Goal: Task Accomplishment & Management: Manage account settings

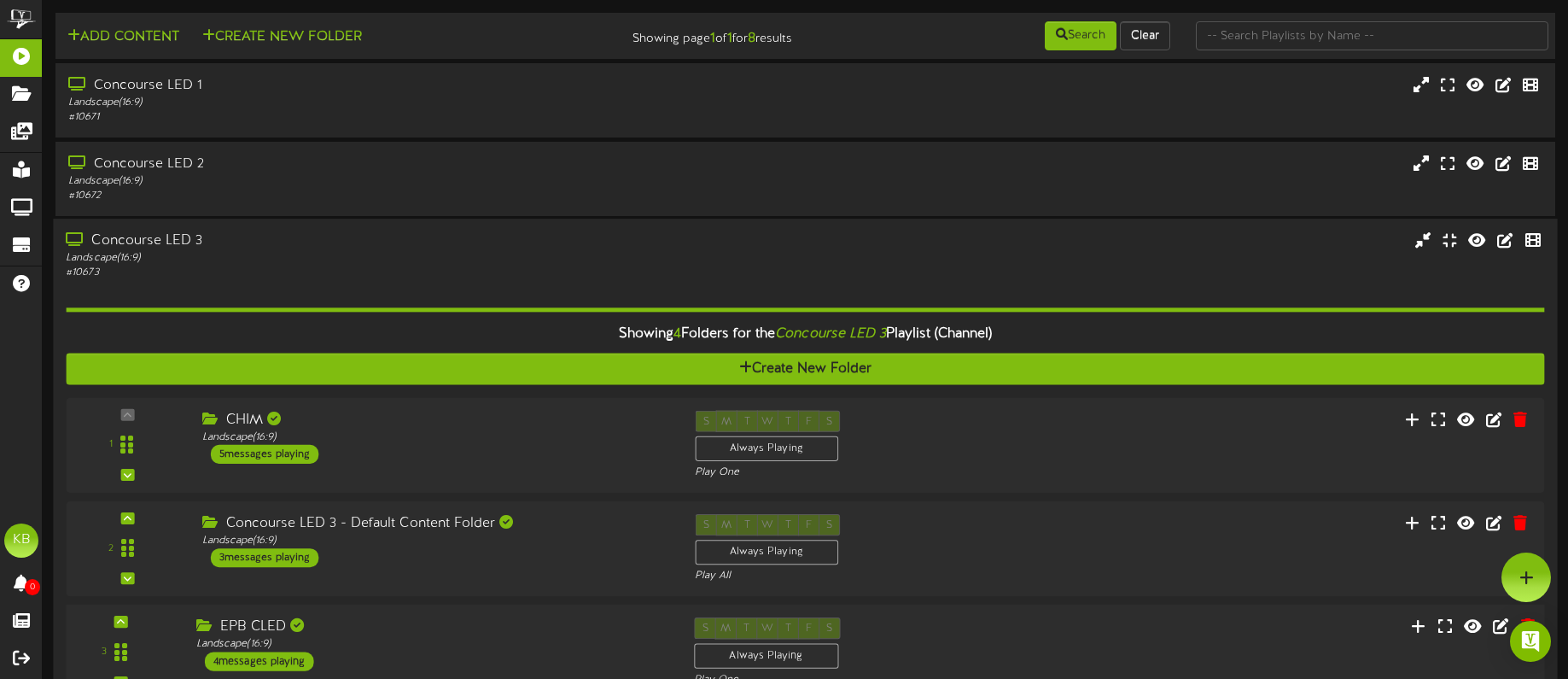
scroll to position [248, 0]
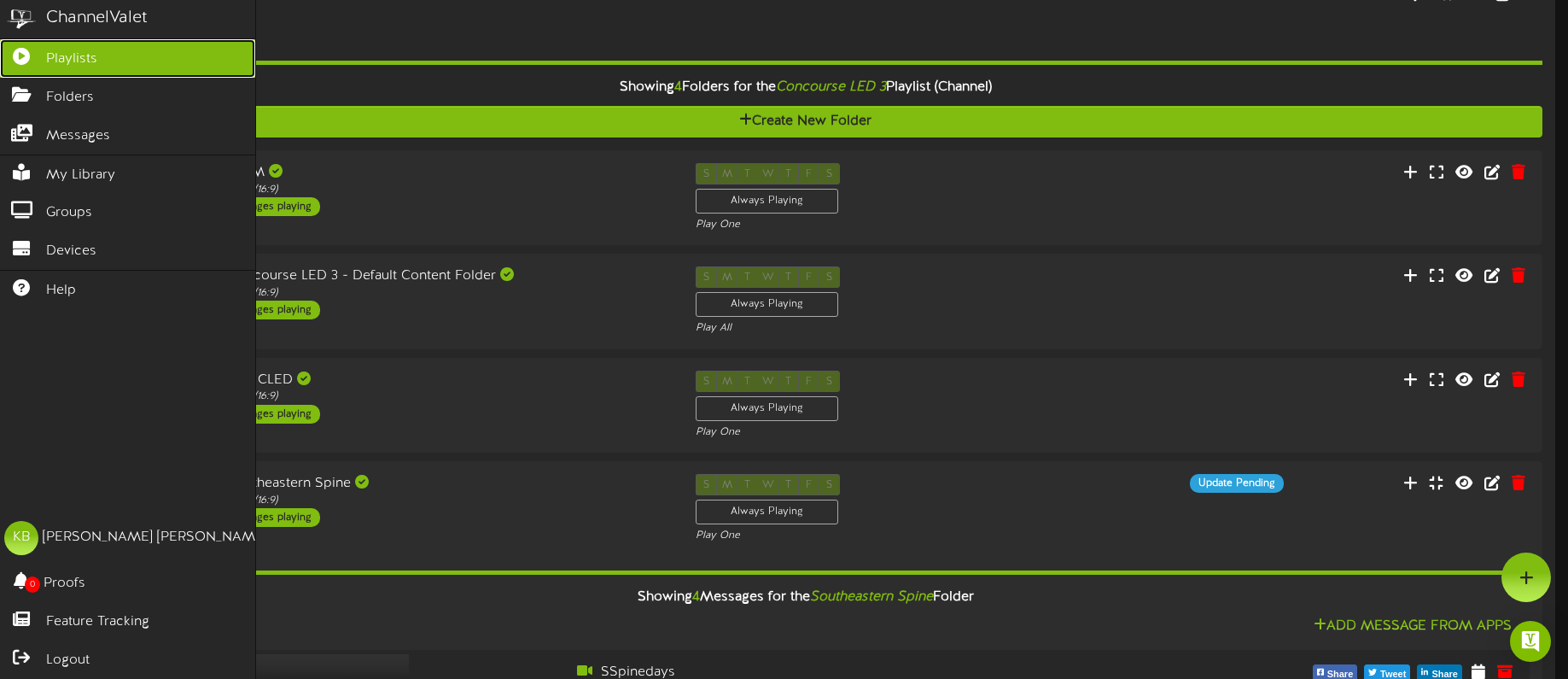
click at [114, 56] on link "Playlists" at bounding box center [128, 58] width 255 height 38
click at [117, 56] on link "Playlists" at bounding box center [128, 58] width 255 height 38
click at [117, 55] on link "Playlists" at bounding box center [128, 58] width 255 height 38
click at [80, 64] on span "Playlists" at bounding box center [71, 59] width 51 height 20
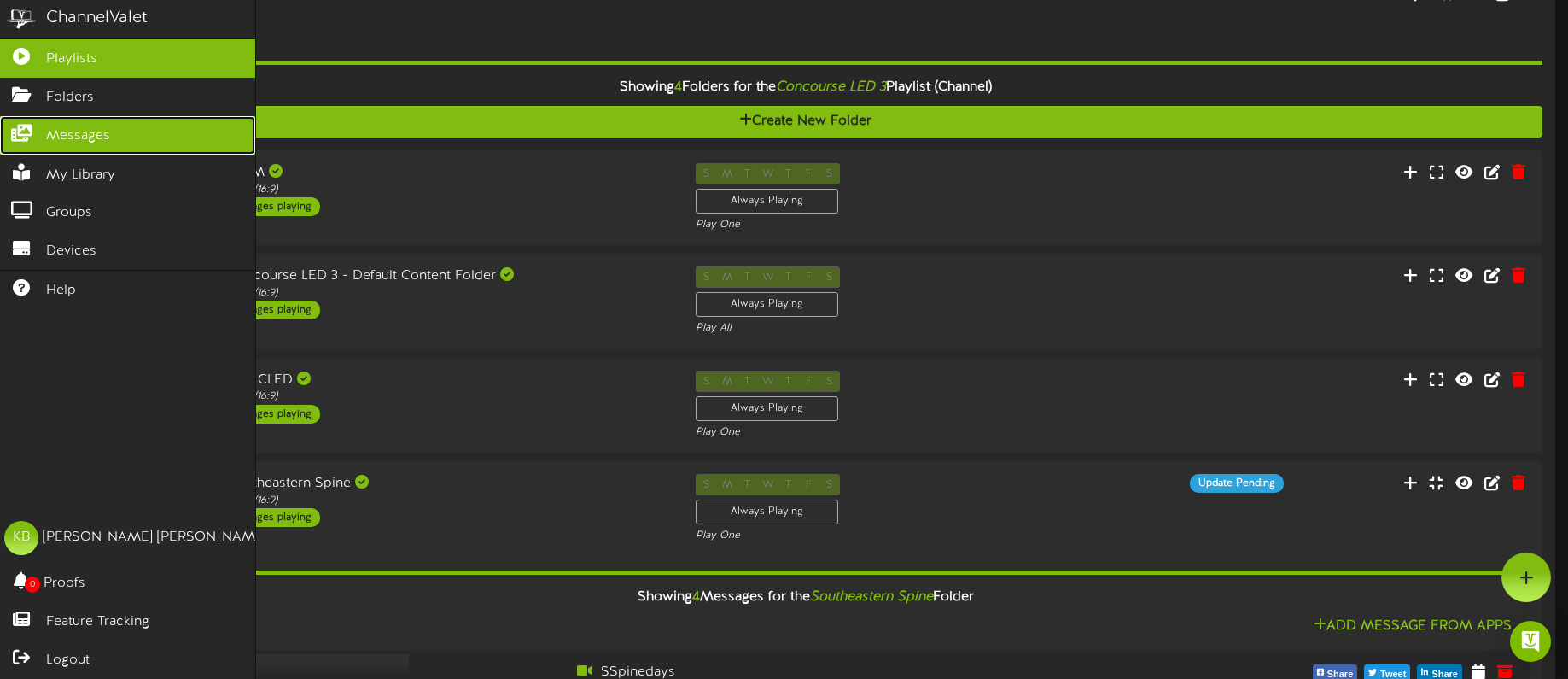
click at [116, 132] on link "Messages" at bounding box center [128, 135] width 255 height 38
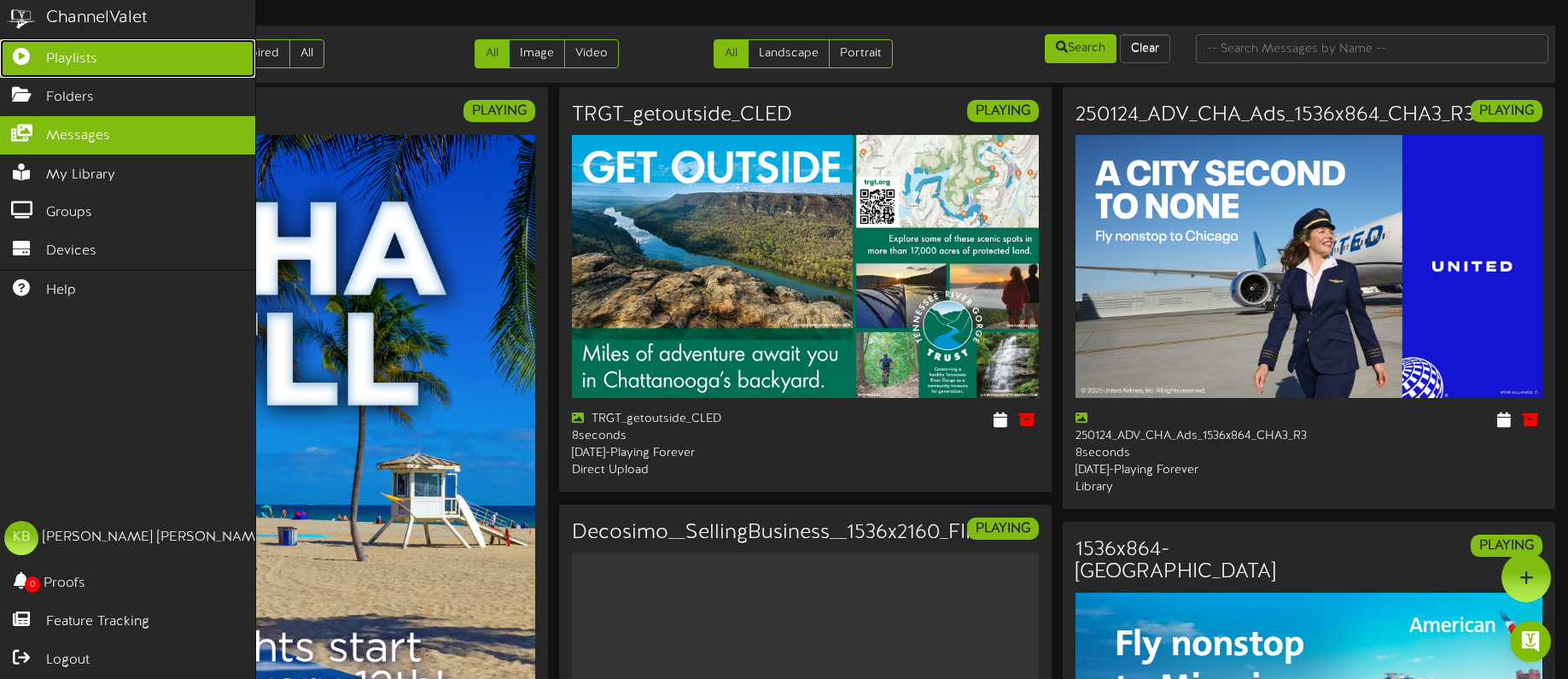
click at [89, 54] on span "Playlists" at bounding box center [71, 59] width 51 height 20
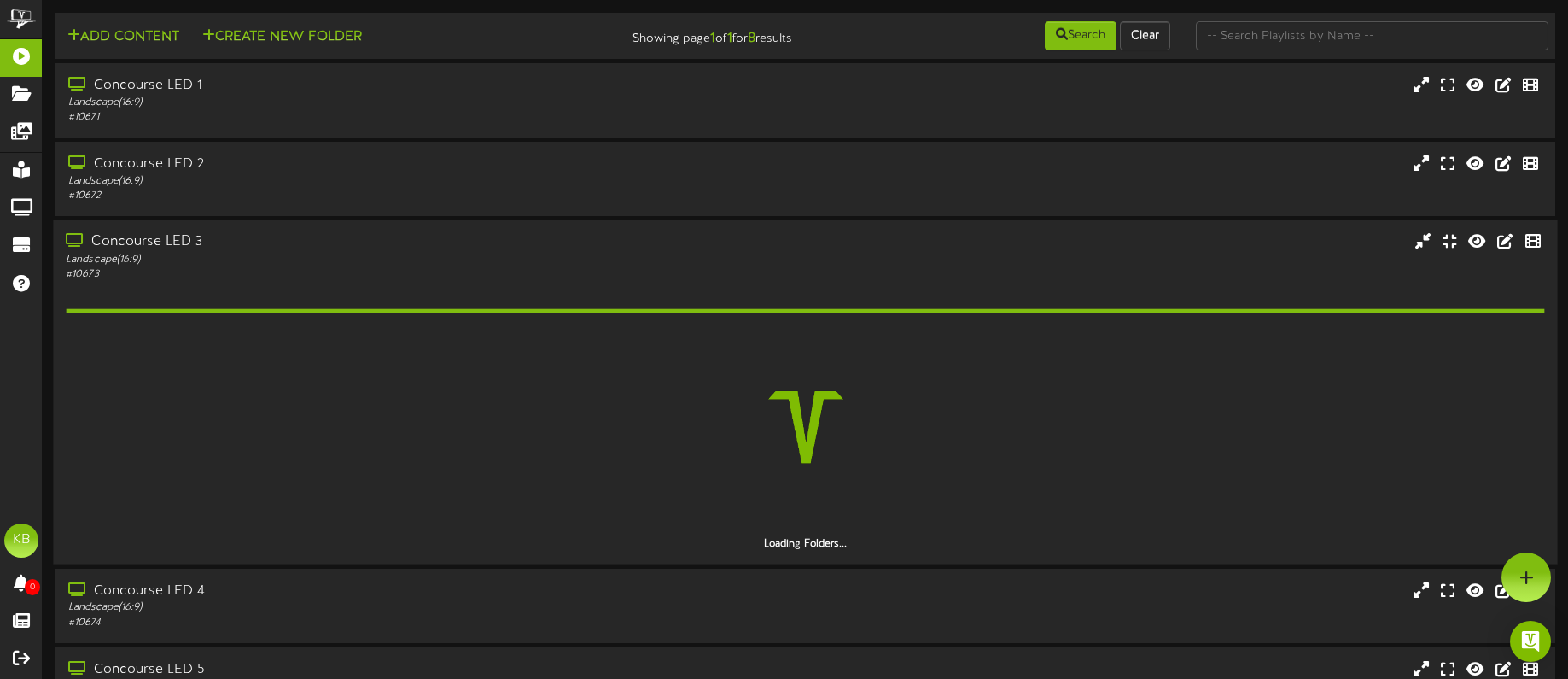
click at [199, 245] on div "Concourse LED 3" at bounding box center [365, 242] width 601 height 20
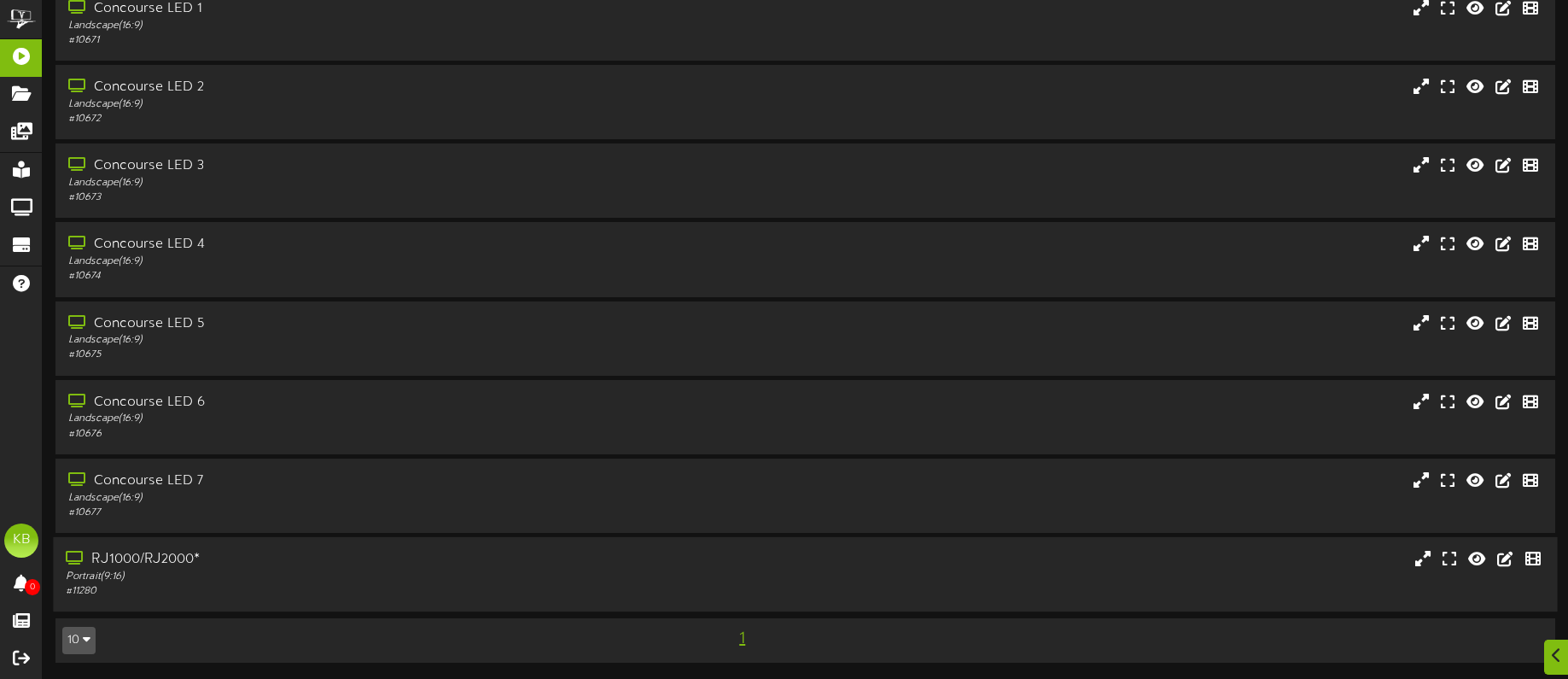
scroll to position [77, 0]
click at [201, 561] on div "RJ1000/RJ2000*" at bounding box center [365, 559] width 601 height 20
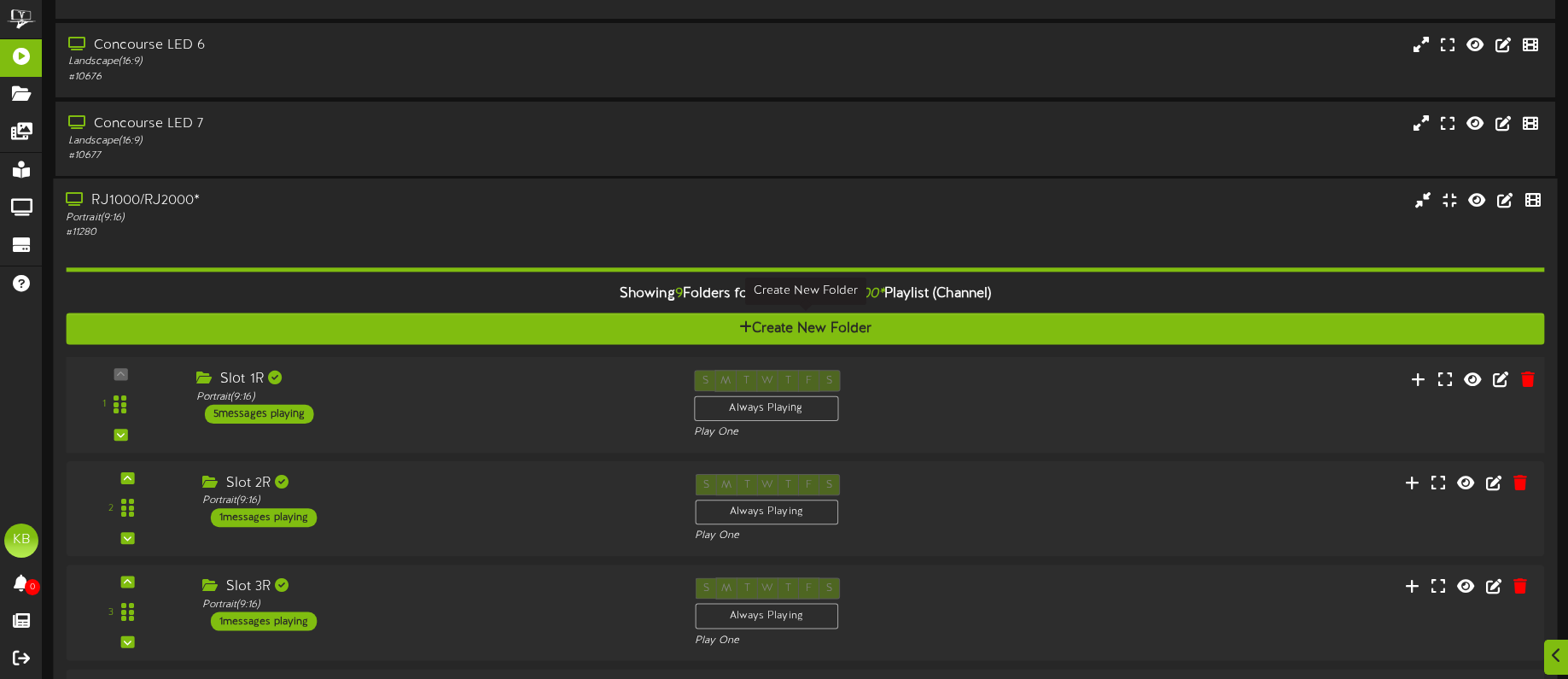
scroll to position [603, 0]
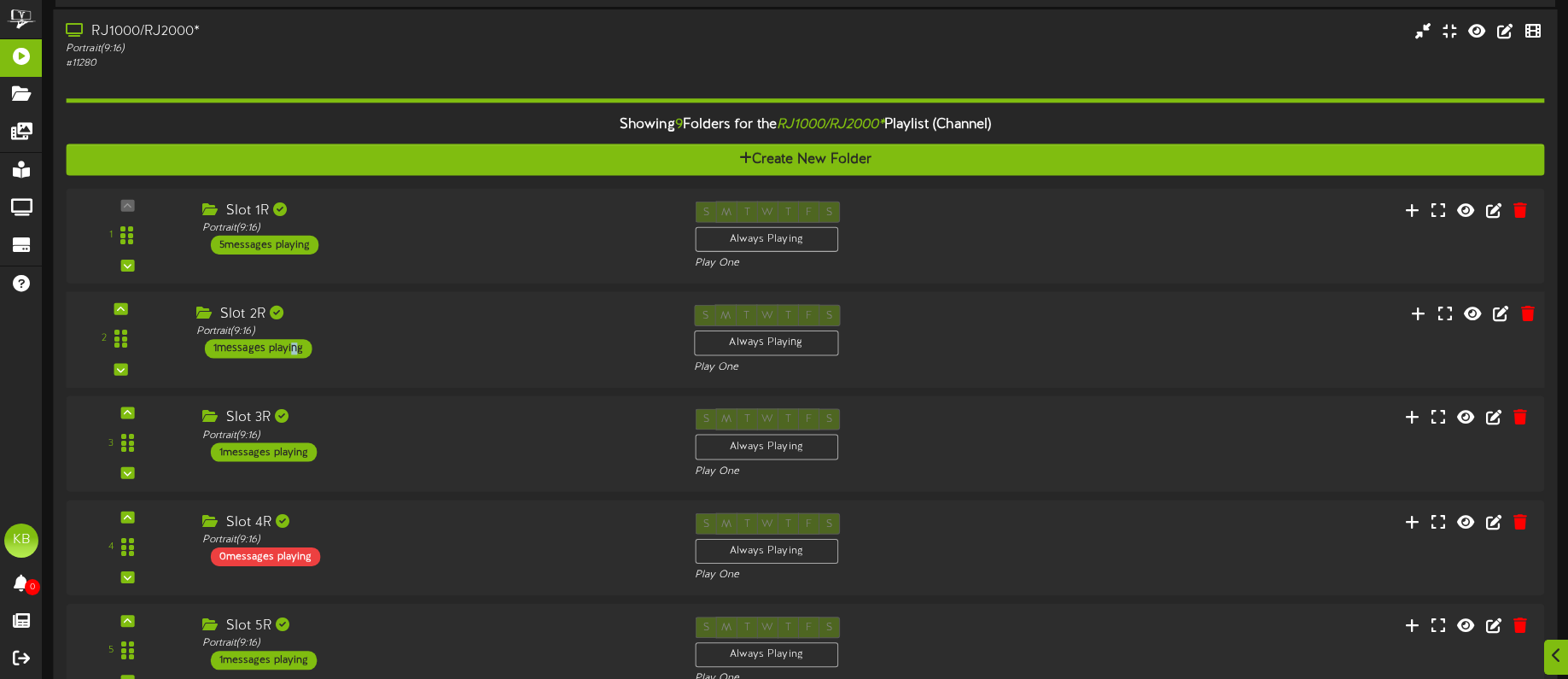
click at [290, 344] on div "1 messages playing" at bounding box center [258, 348] width 107 height 19
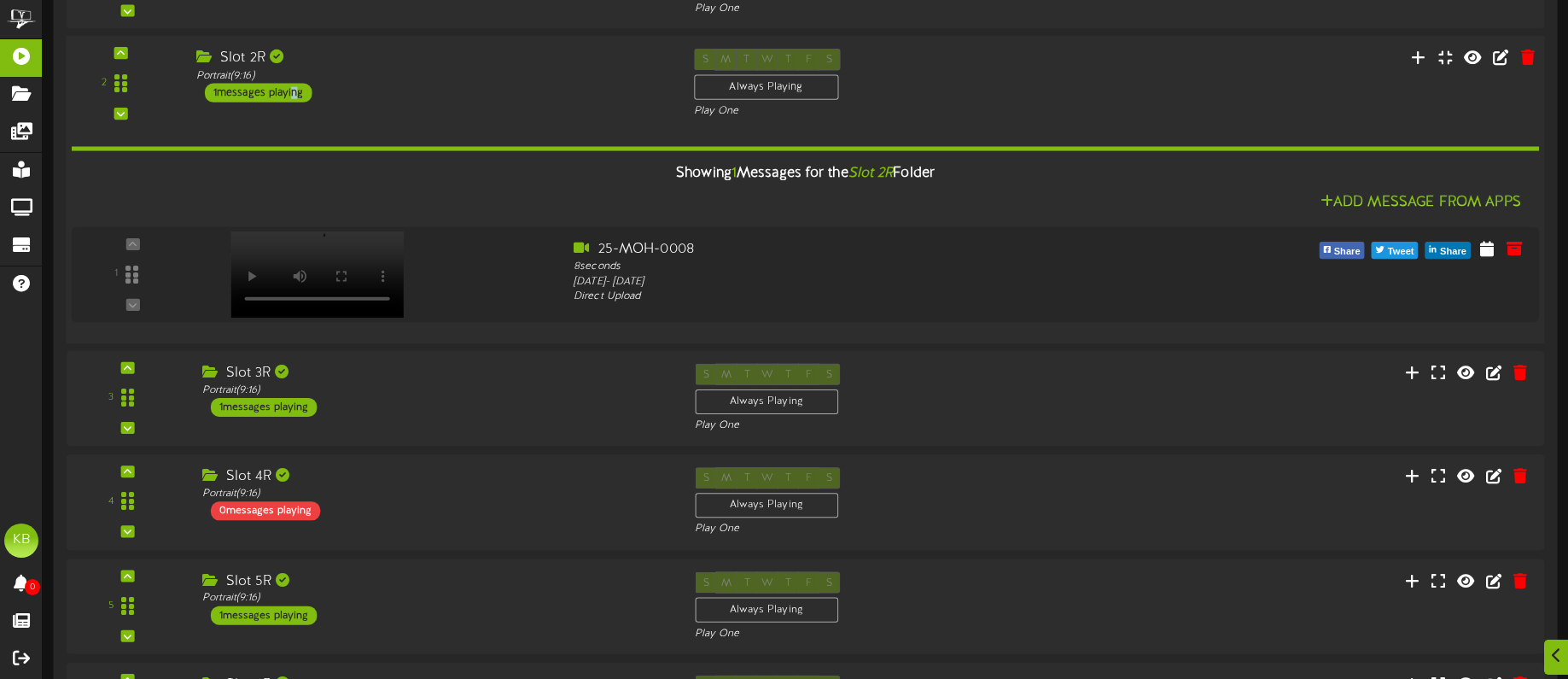
scroll to position [859, 0]
click at [259, 87] on div "1 messages playing" at bounding box center [258, 91] width 107 height 19
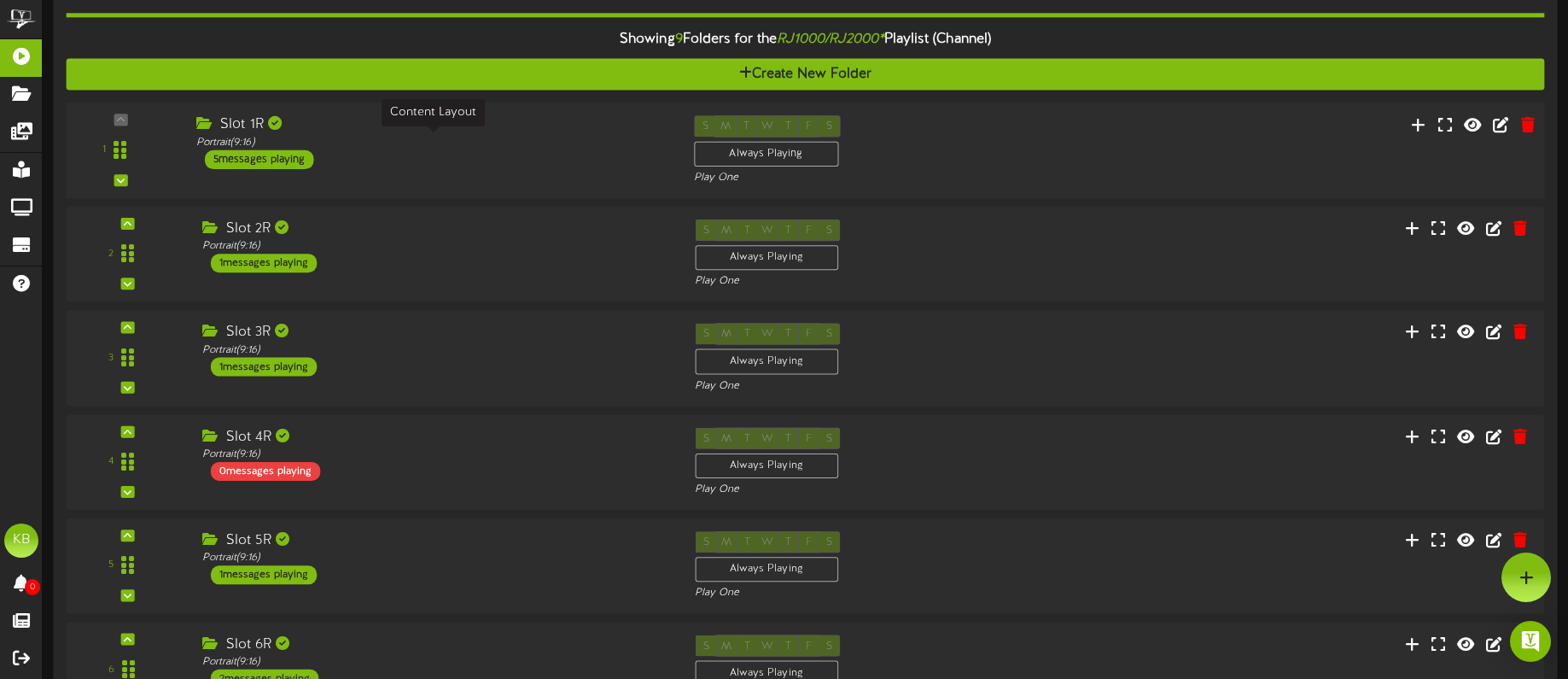
click at [272, 141] on div "Portrait ( 9:16 )" at bounding box center [433, 143] width 472 height 15
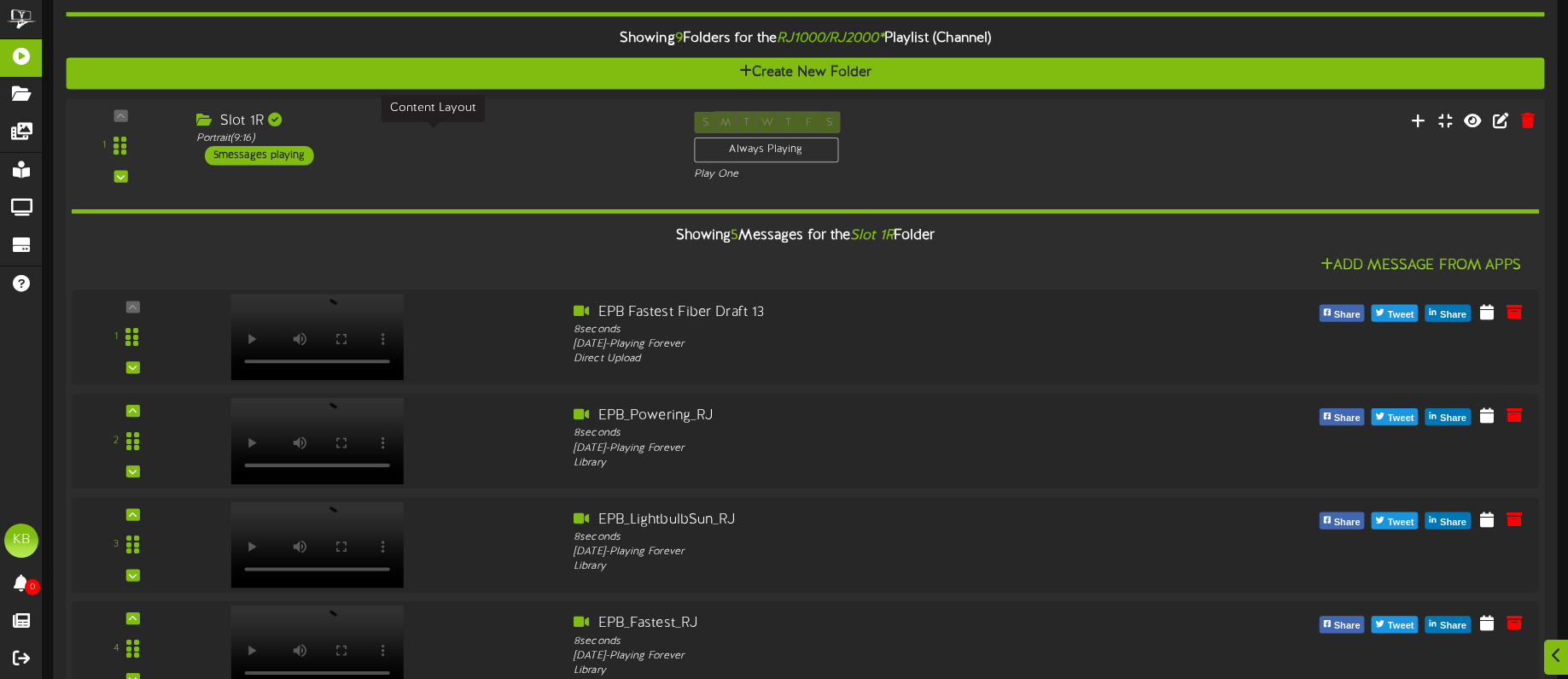
scroll to position [687, 0]
click at [278, 153] on div "5 messages playing" at bounding box center [259, 156] width 109 height 19
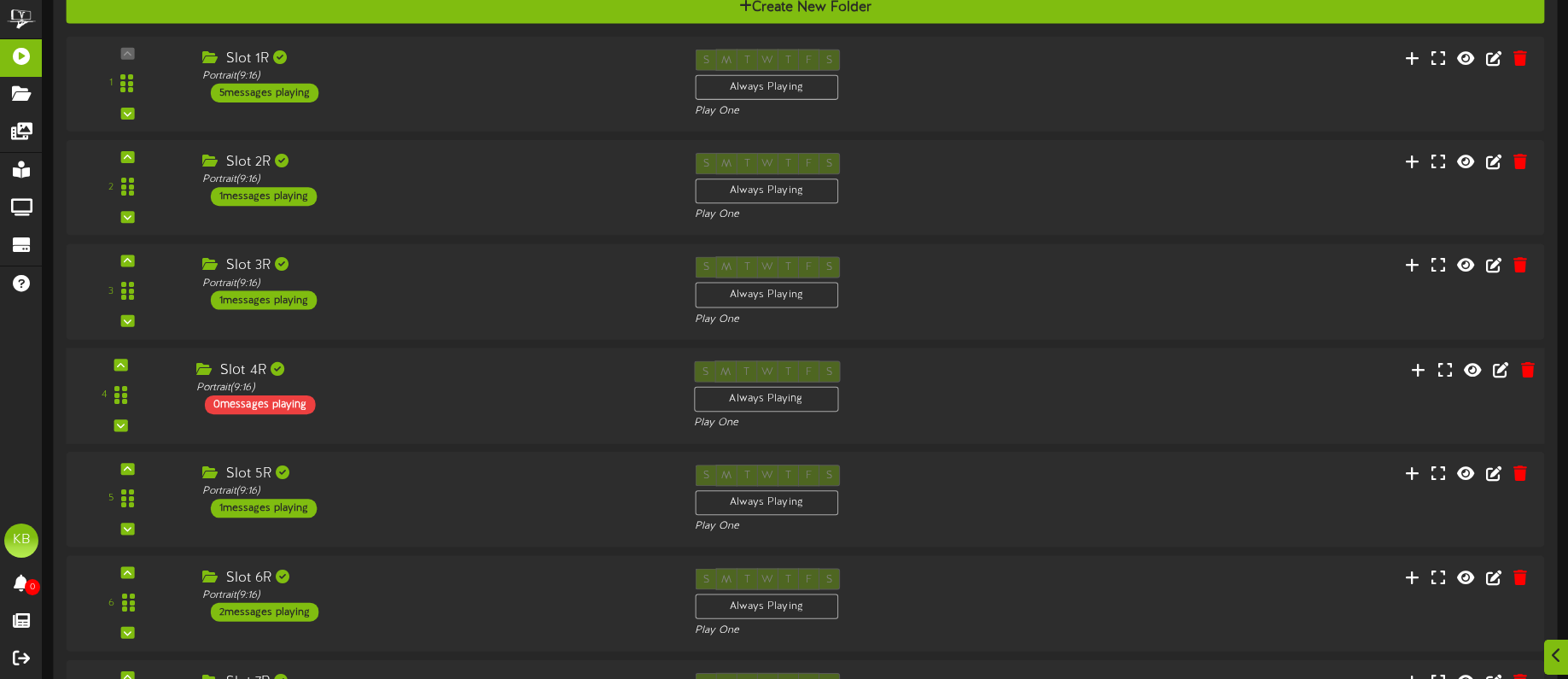
scroll to position [773, 0]
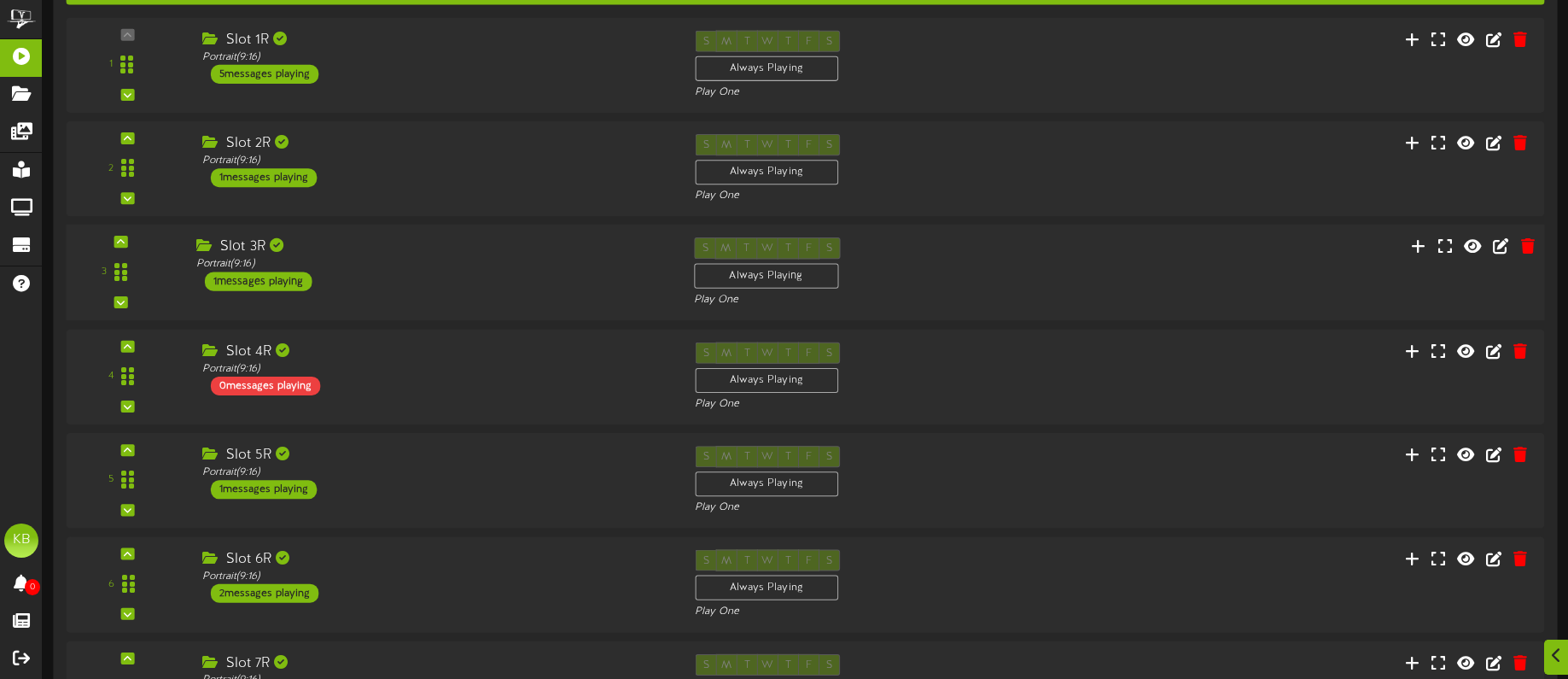
click at [268, 279] on div "1 messages playing" at bounding box center [258, 282] width 107 height 19
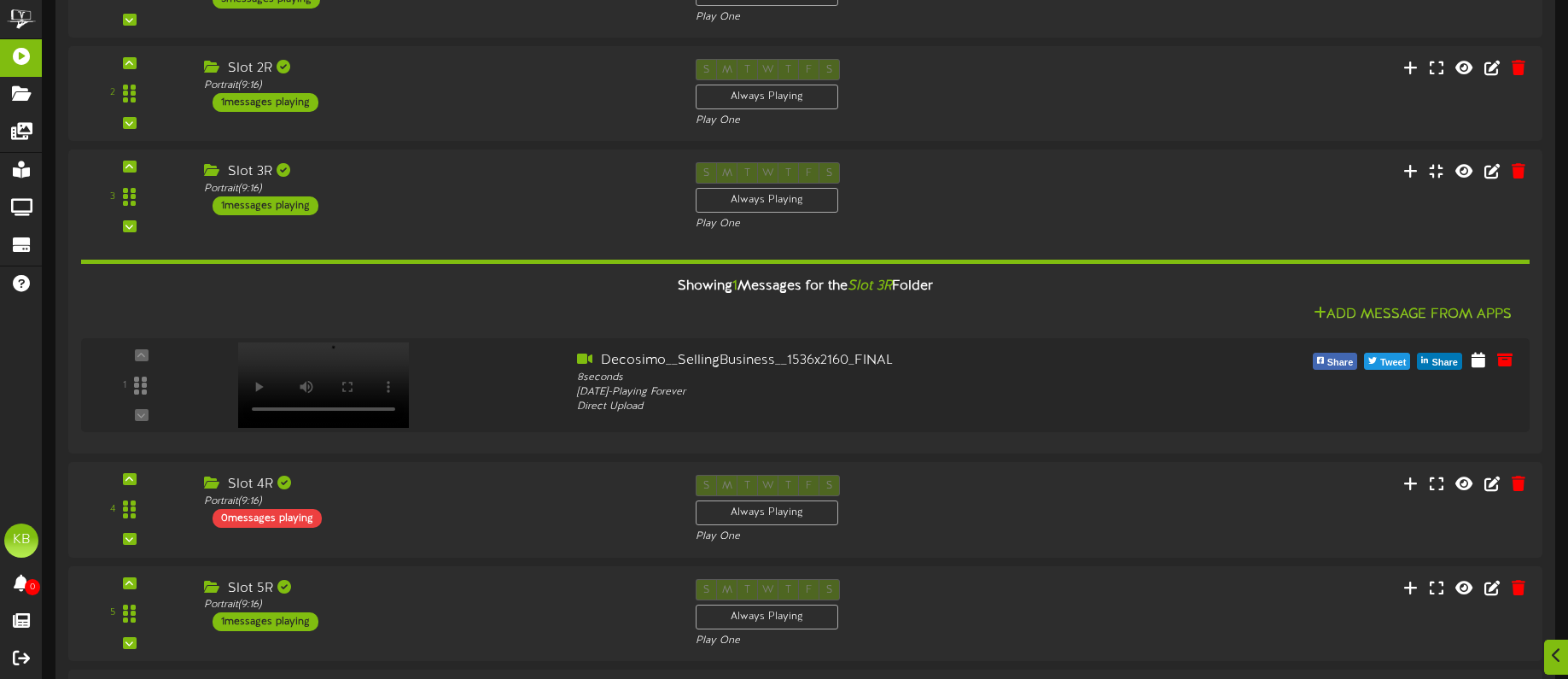
scroll to position [945, 0]
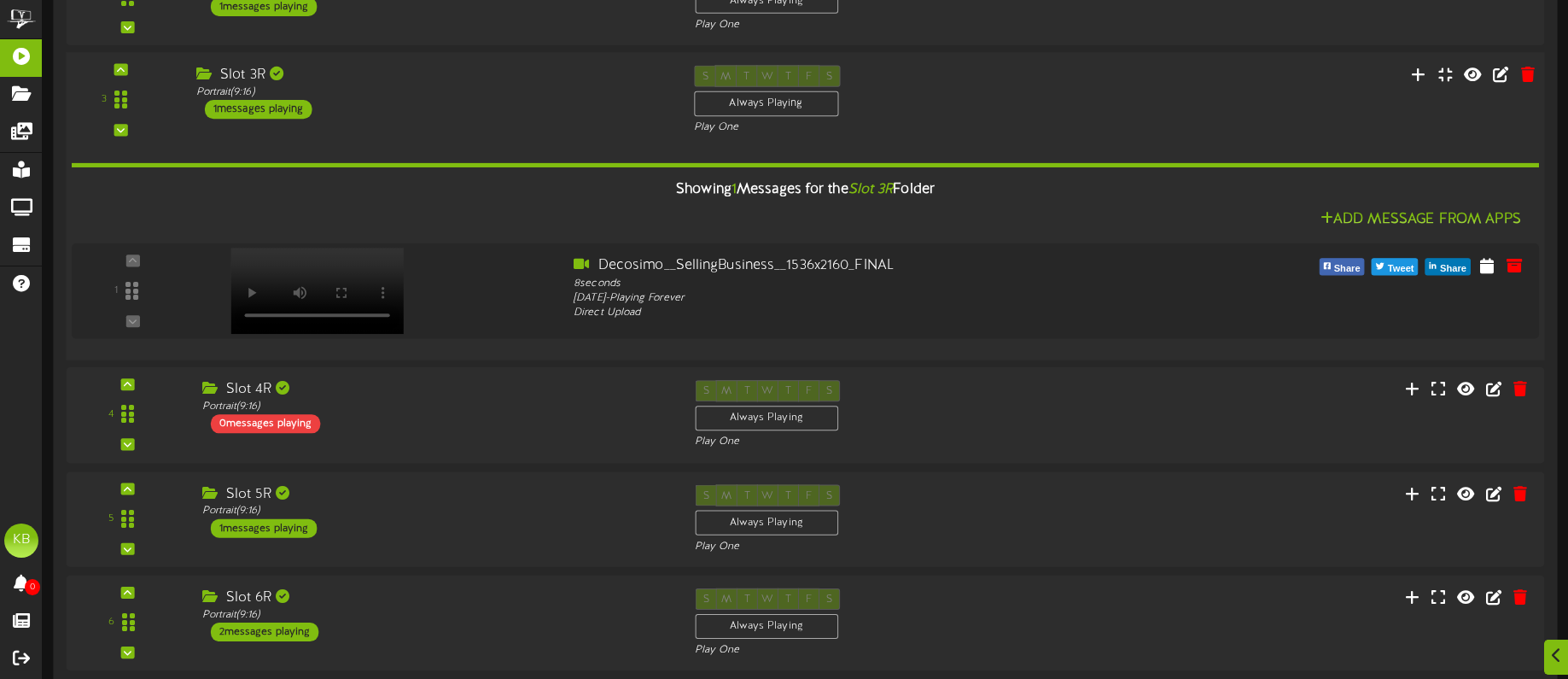
click at [278, 107] on div "1 messages playing" at bounding box center [258, 109] width 107 height 19
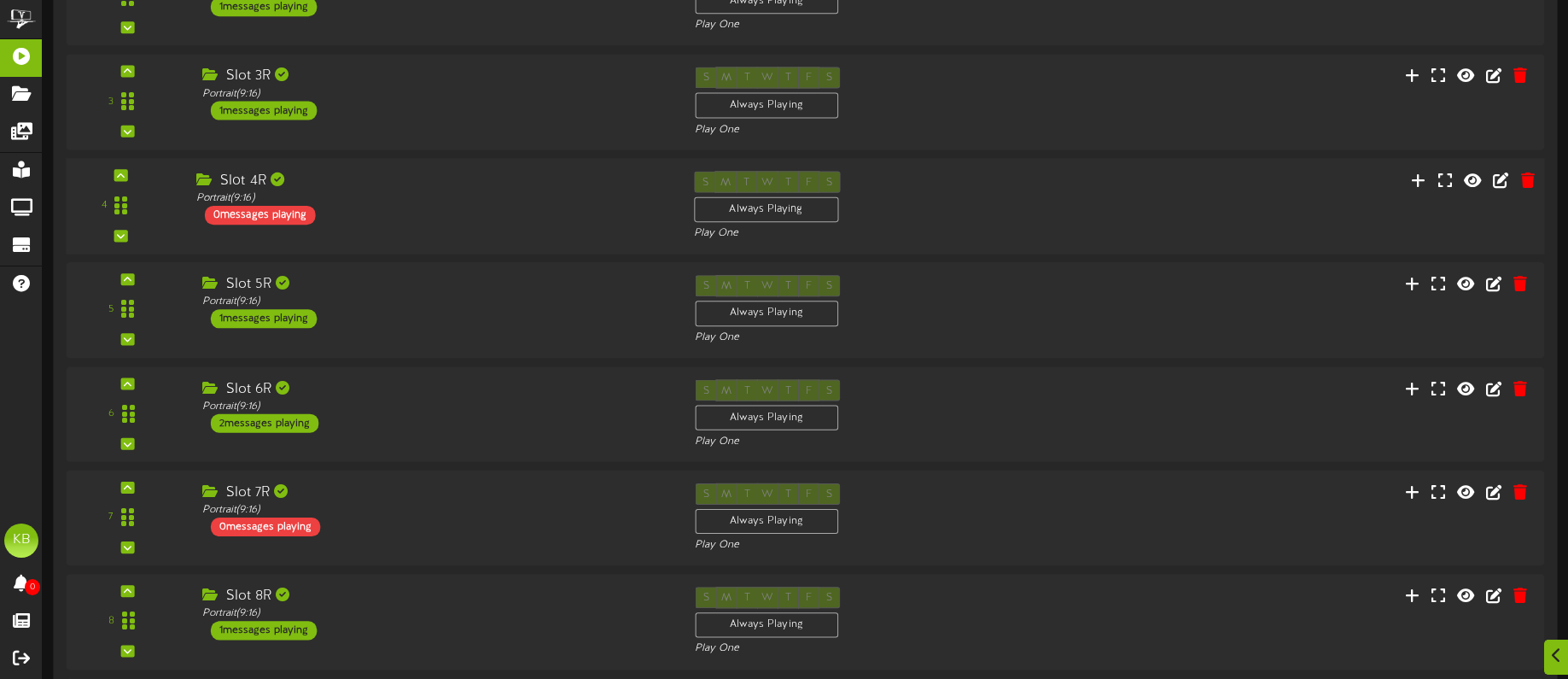
scroll to position [946, 0]
click at [289, 317] on div "1 messages playing" at bounding box center [258, 318] width 107 height 19
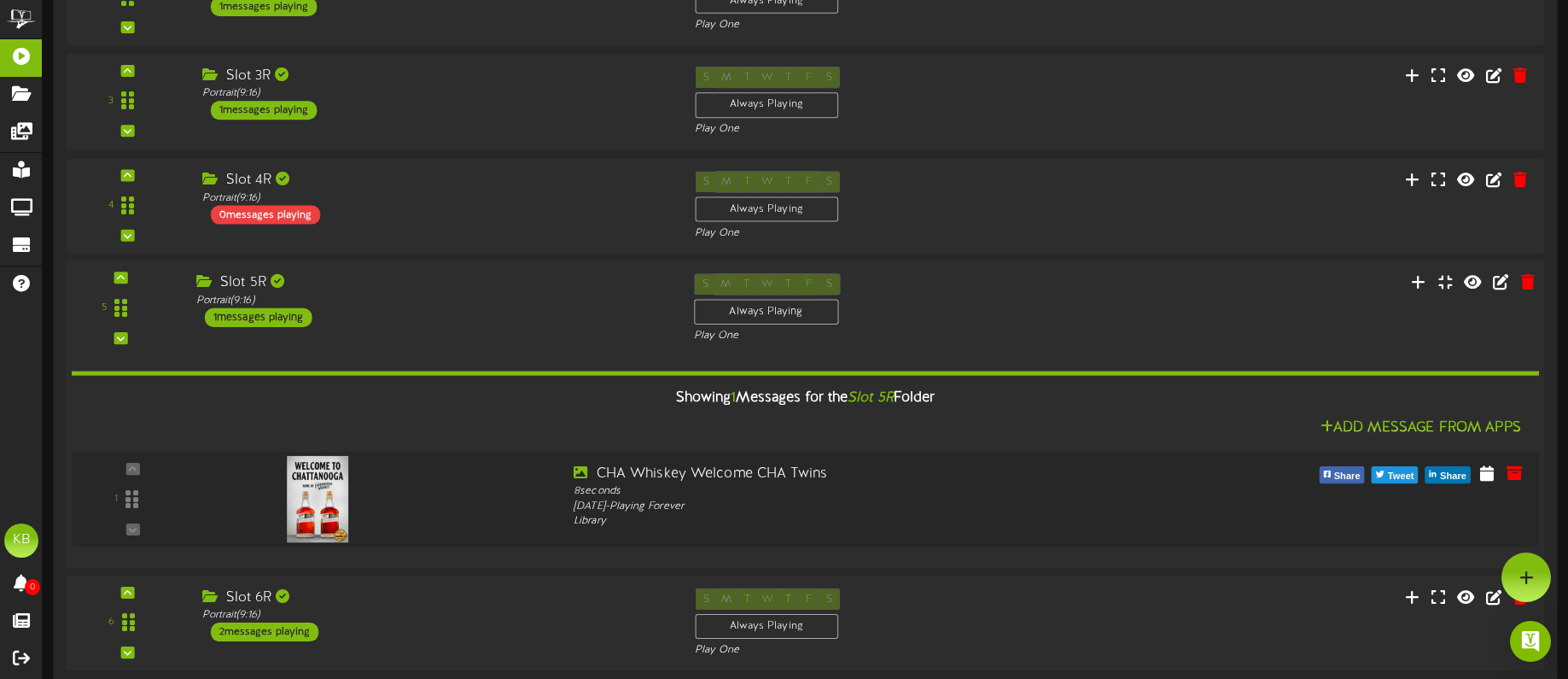
click at [269, 311] on div "1 messages playing" at bounding box center [258, 317] width 107 height 19
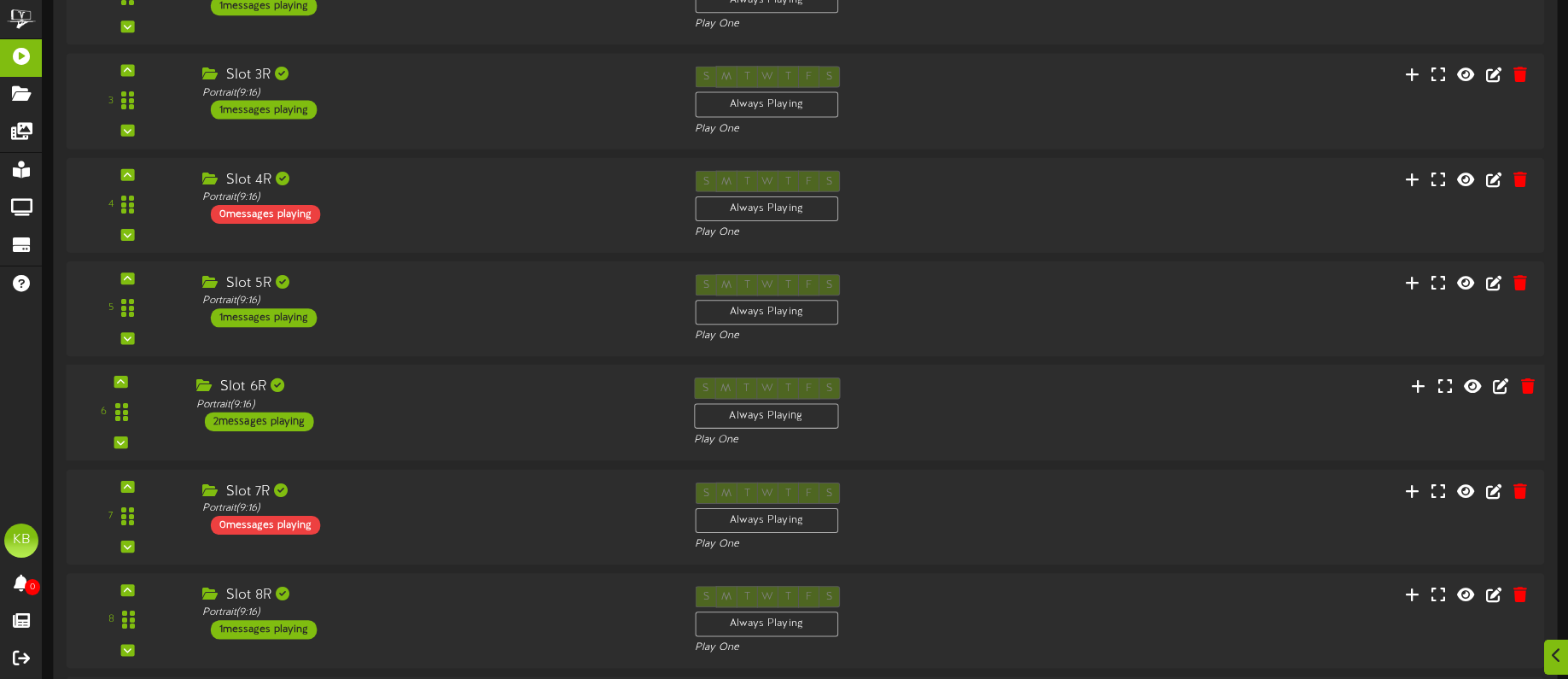
click at [276, 423] on div "2 messages playing" at bounding box center [259, 422] width 109 height 19
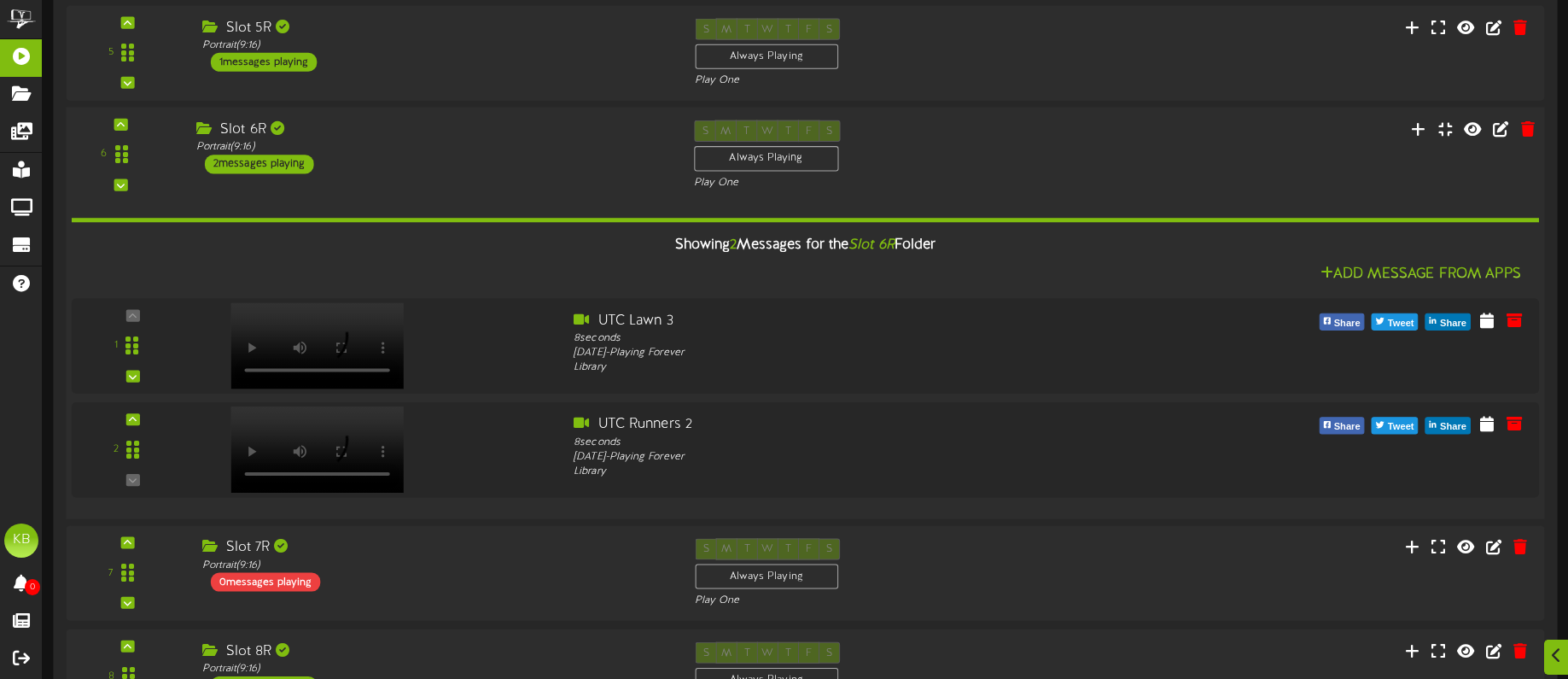
click at [281, 164] on div "2 messages playing" at bounding box center [259, 164] width 109 height 19
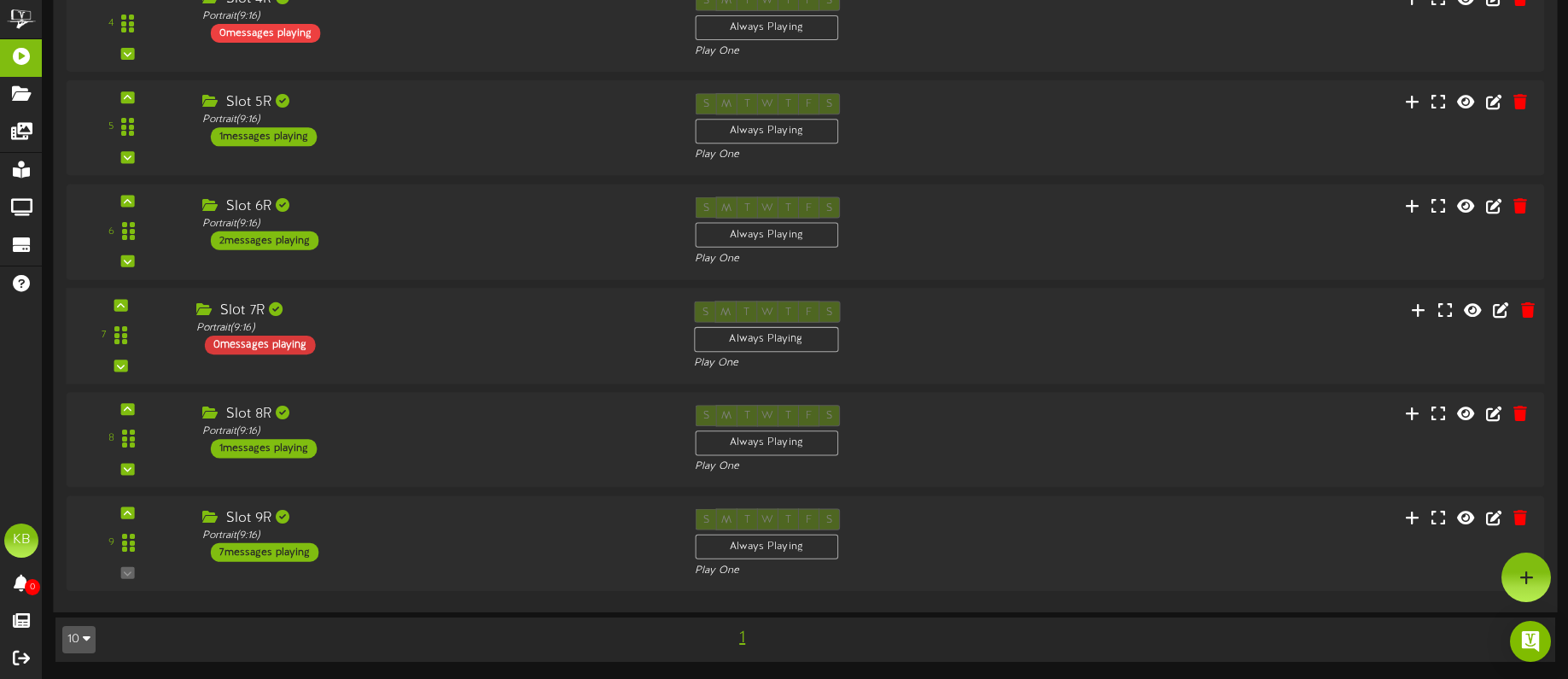
click at [290, 339] on div "0 messages playing" at bounding box center [260, 344] width 111 height 19
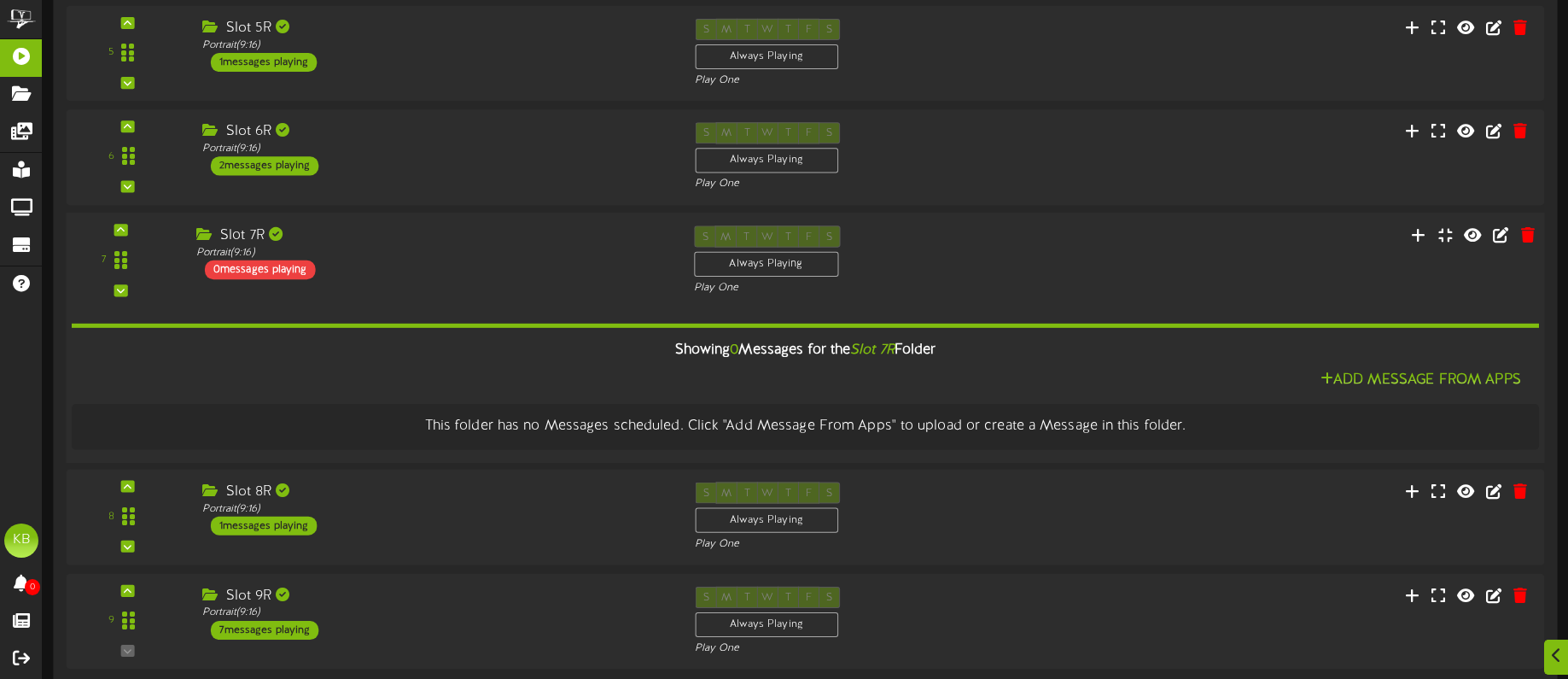
scroll to position [1279, 0]
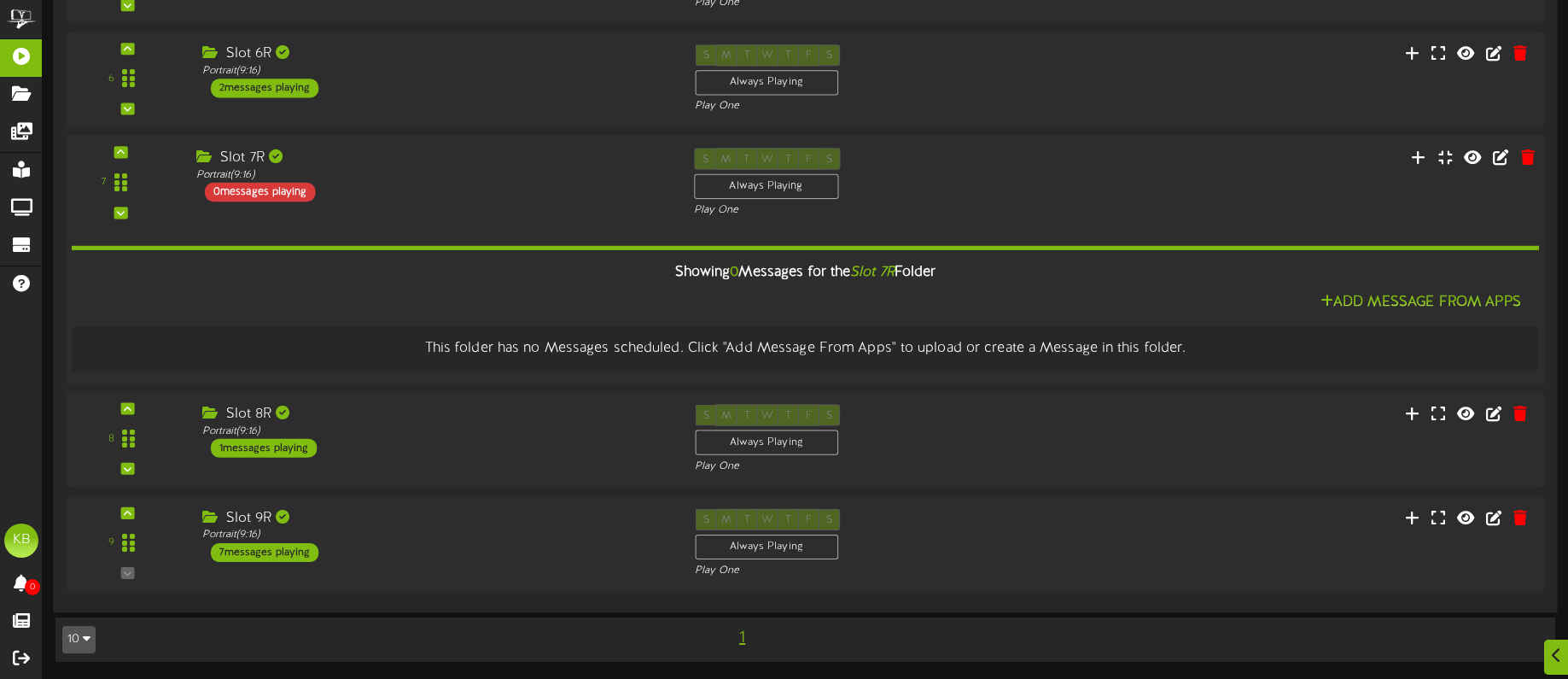
click at [282, 187] on div "0 messages playing" at bounding box center [260, 191] width 111 height 19
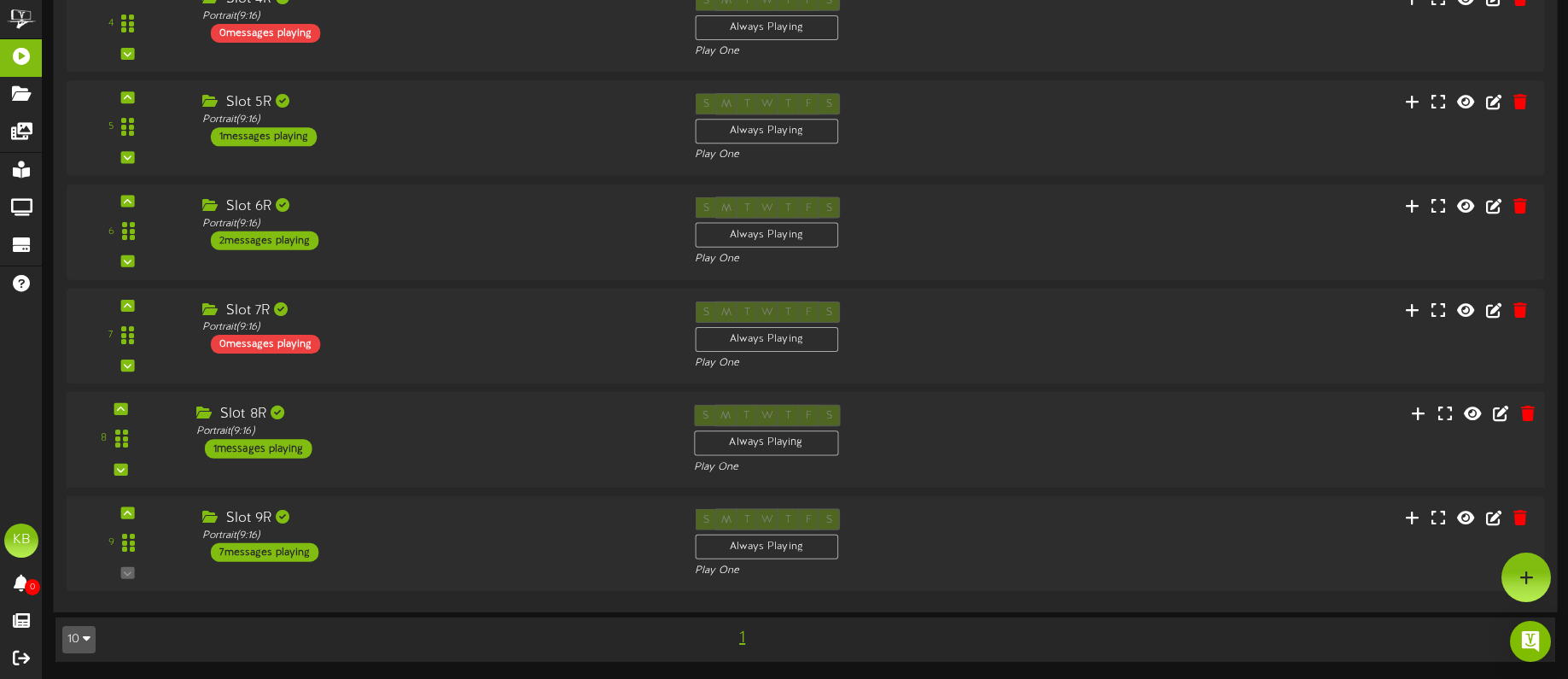
click at [288, 444] on div "1 messages playing" at bounding box center [258, 449] width 107 height 19
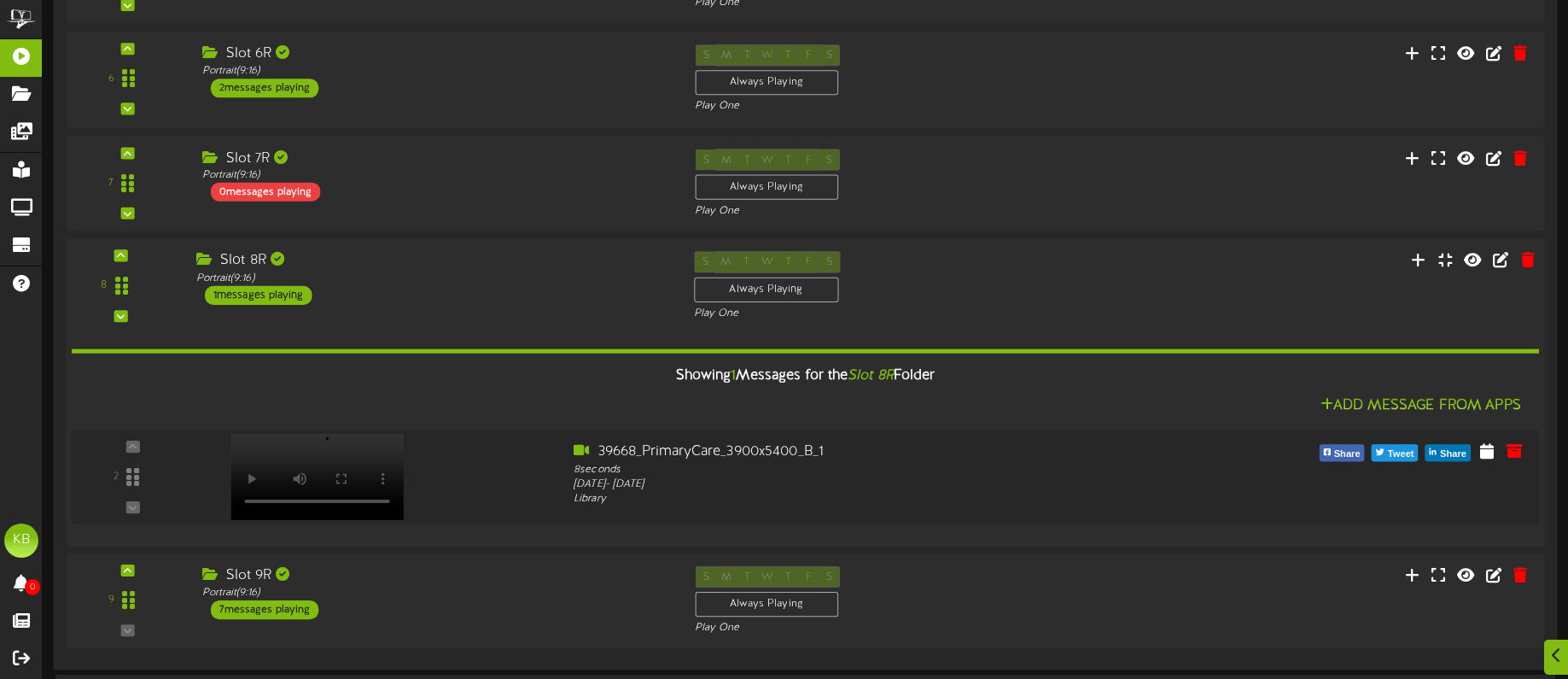
scroll to position [1336, 0]
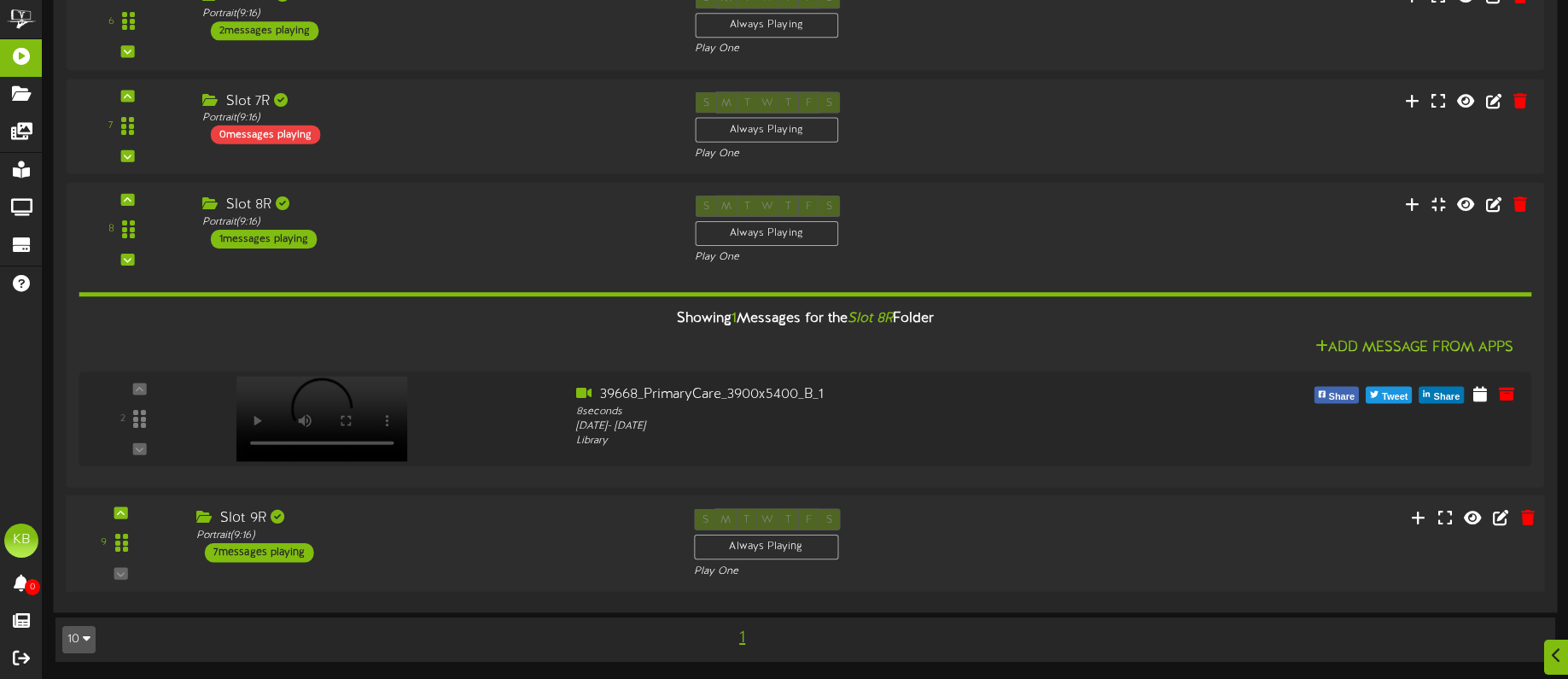
click at [267, 553] on div "7 messages playing" at bounding box center [259, 552] width 109 height 19
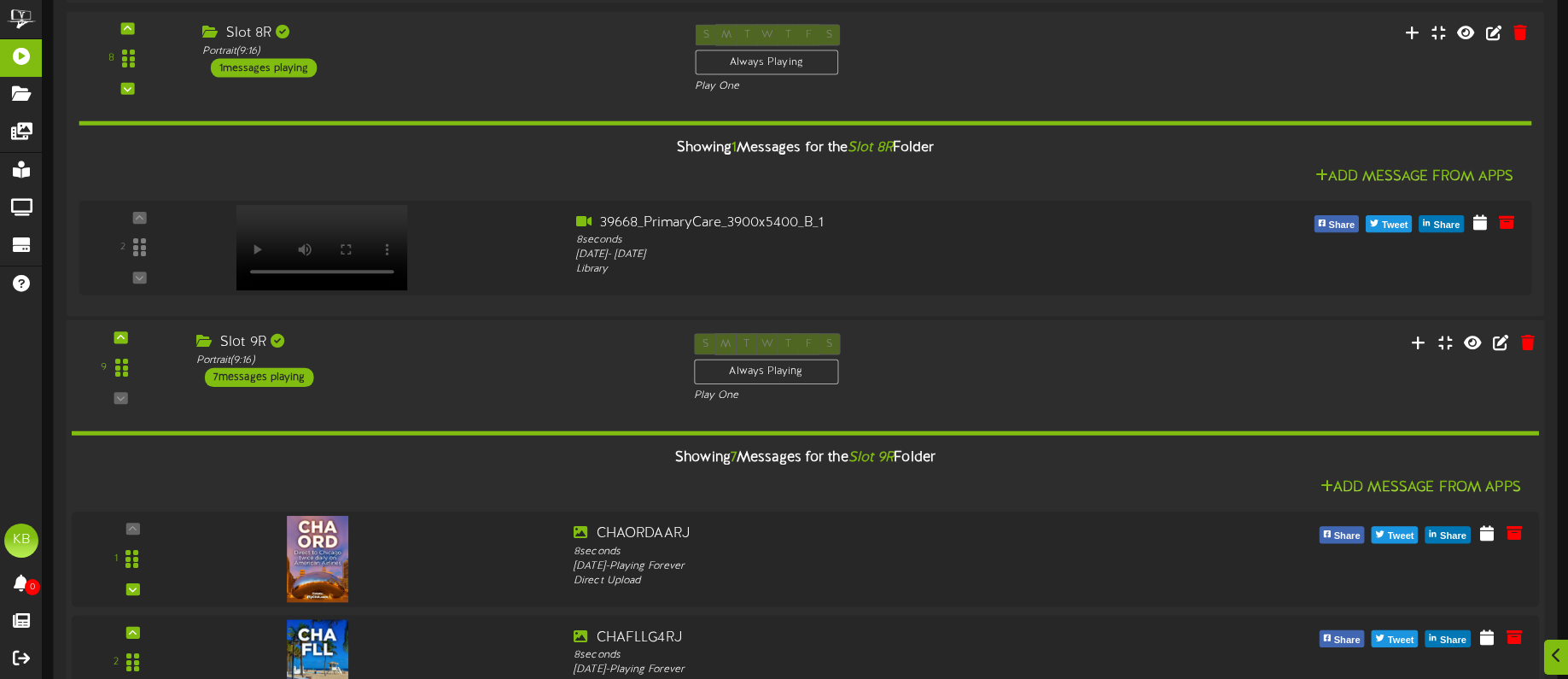
scroll to position [1676, 0]
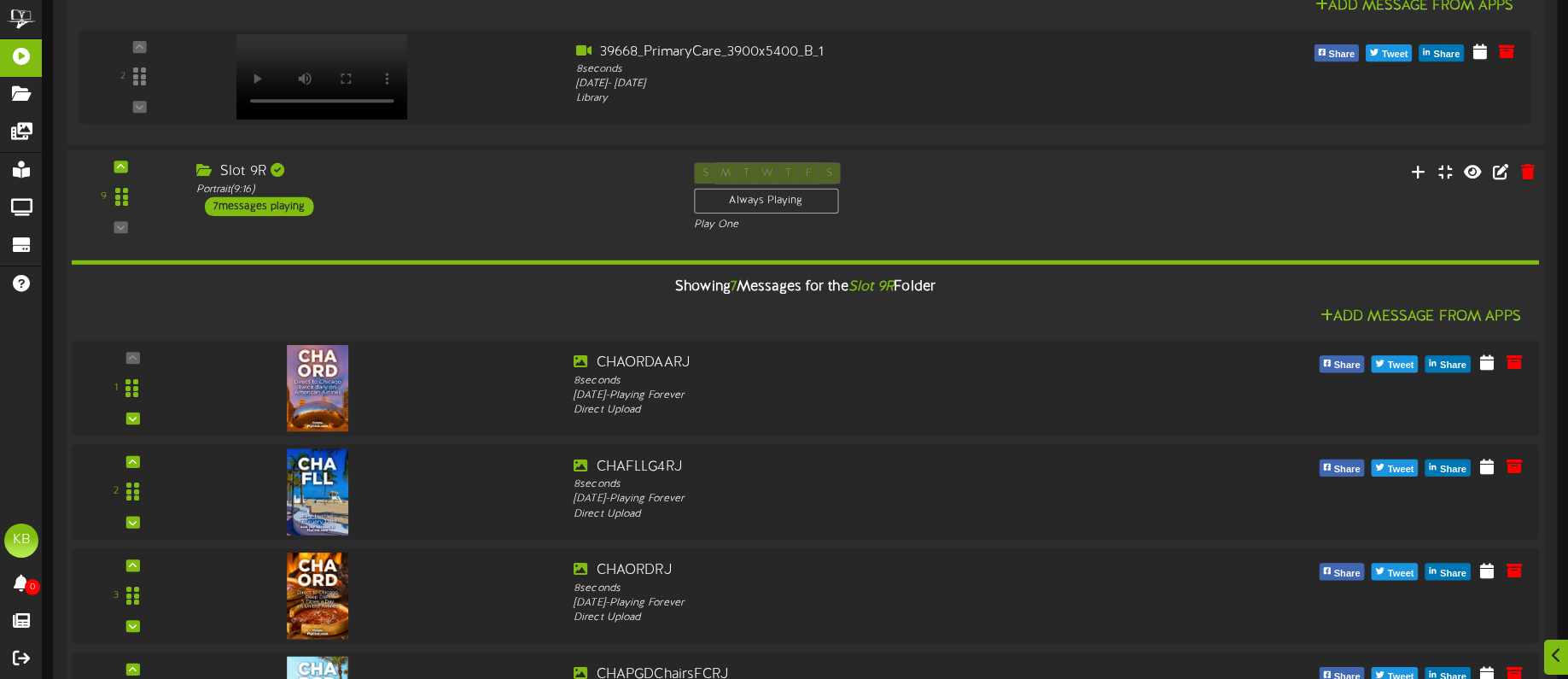
click at [273, 205] on div "7 messages playing" at bounding box center [259, 206] width 109 height 19
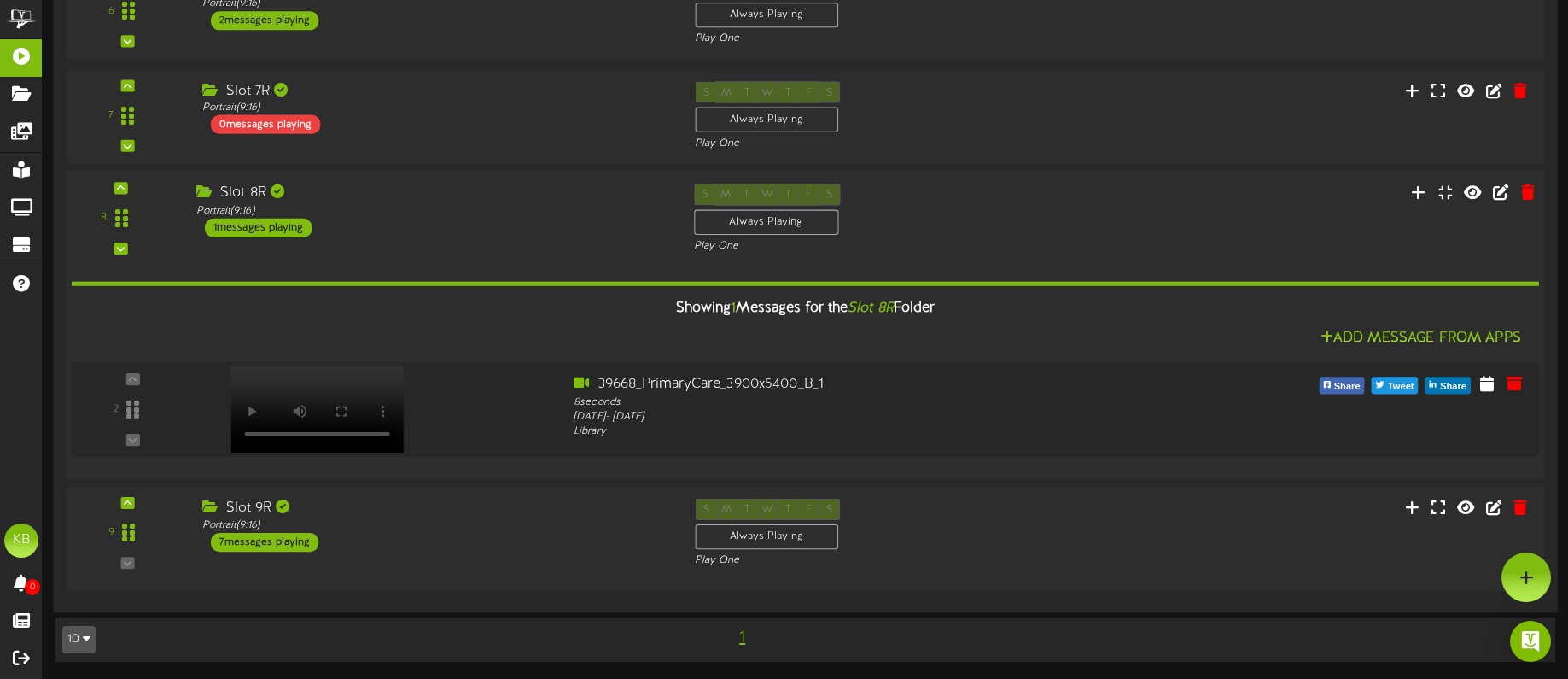
scroll to position [1336, 0]
